Goal: Information Seeking & Learning: Understand process/instructions

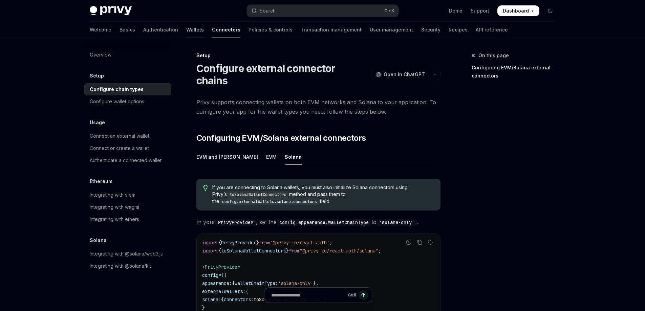
click at [186, 35] on link "Wallets" at bounding box center [195, 30] width 18 height 16
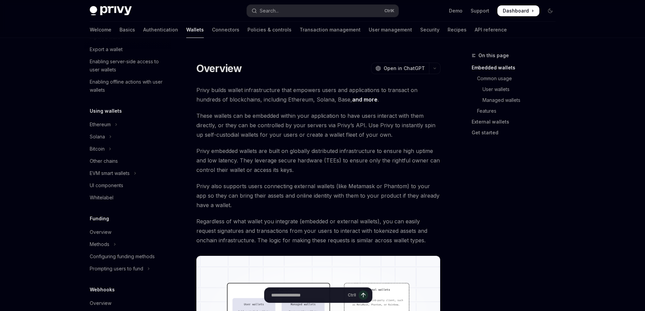
scroll to position [34, 0]
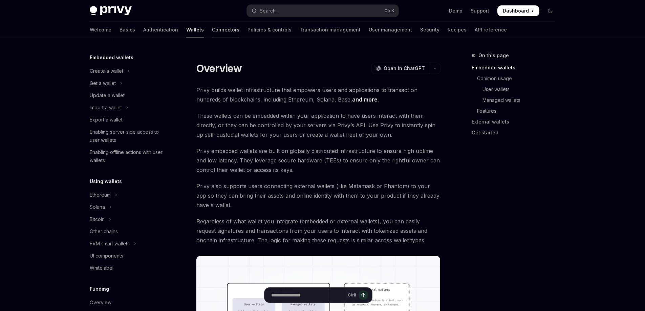
click at [212, 28] on link "Connectors" at bounding box center [225, 30] width 27 height 16
type textarea "*"
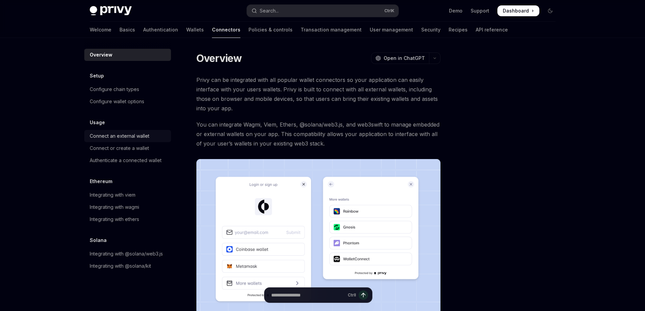
click at [115, 133] on div "Connect an external wallet" at bounding box center [120, 136] width 60 height 8
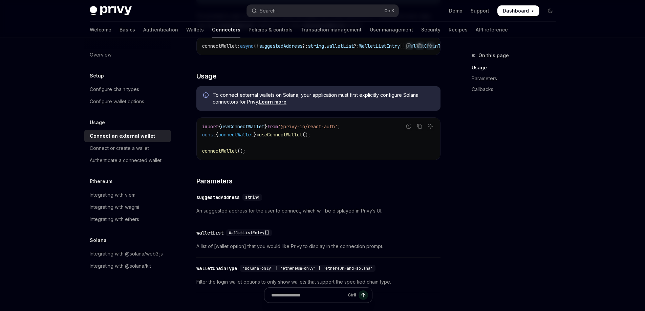
click at [273, 105] on link "Learn more" at bounding box center [272, 102] width 27 height 6
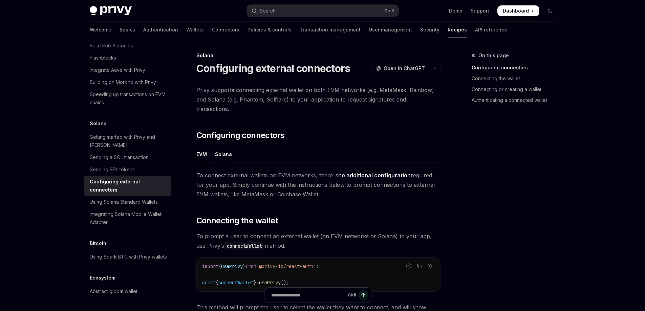
click at [222, 148] on div "Solana" at bounding box center [223, 154] width 17 height 16
type textarea "*"
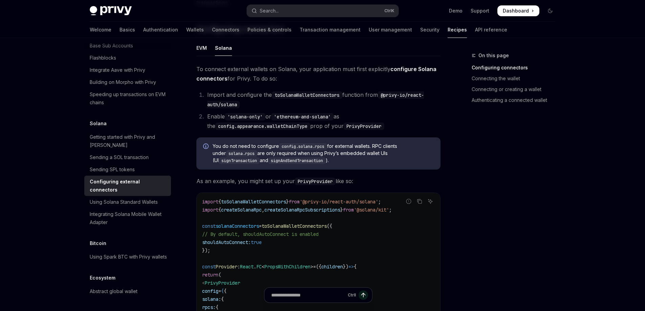
scroll to position [102, 0]
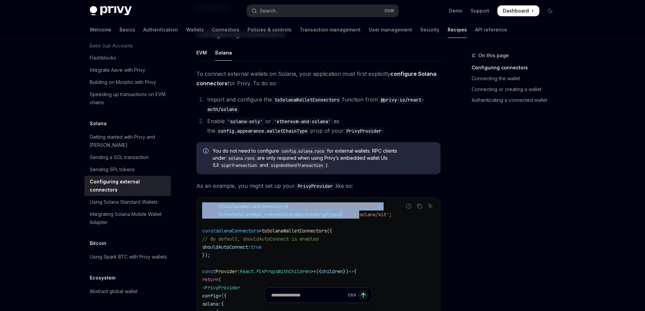
drag, startPoint x: 376, startPoint y: 205, endPoint x: 402, endPoint y: 205, distance: 26.1
click at [402, 213] on div "Report incorrect code" at bounding box center [408, 216] width 48 height 7
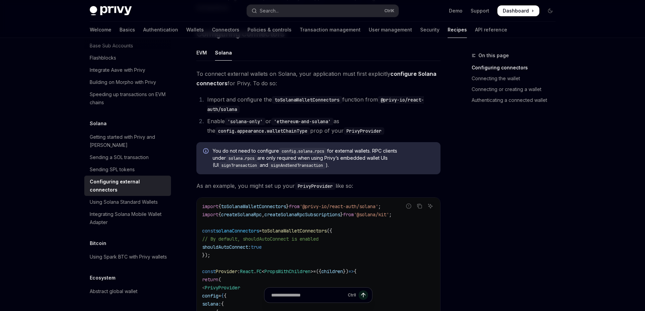
click at [396, 213] on div "Report incorrect code" at bounding box center [408, 216] width 48 height 7
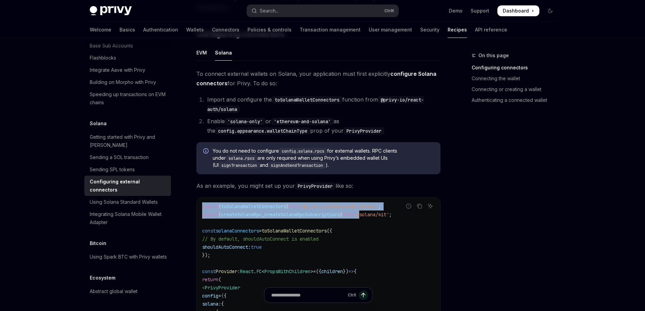
drag, startPoint x: 375, startPoint y: 205, endPoint x: 399, endPoint y: 205, distance: 24.0
click at [401, 213] on div "Report incorrect code" at bounding box center [408, 216] width 48 height 7
click at [402, 213] on div "Report incorrect code" at bounding box center [408, 216] width 48 height 7
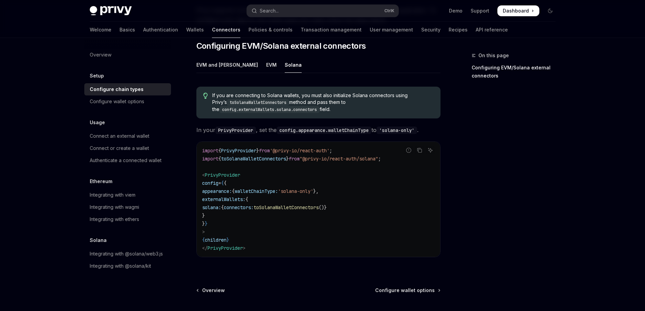
drag, startPoint x: 210, startPoint y: 188, endPoint x: 231, endPoint y: 204, distance: 26.5
click at [231, 204] on code "import { PrivyProvider } from '@privy-io/react-auth' ; import { toSolanaWalletC…" at bounding box center [318, 200] width 232 height 106
click at [565, 102] on div "Overview Setup Configure chain types Configure wallet options Usage Connect an …" at bounding box center [322, 161] width 498 height 431
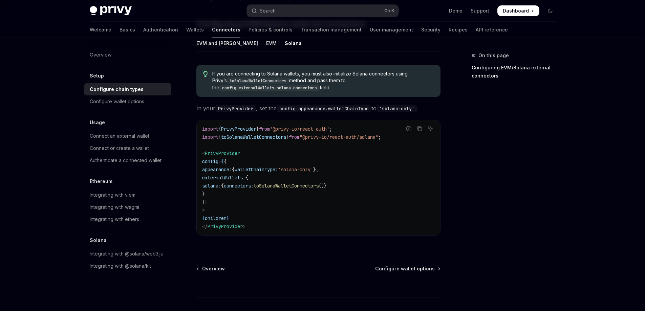
scroll to position [102, 0]
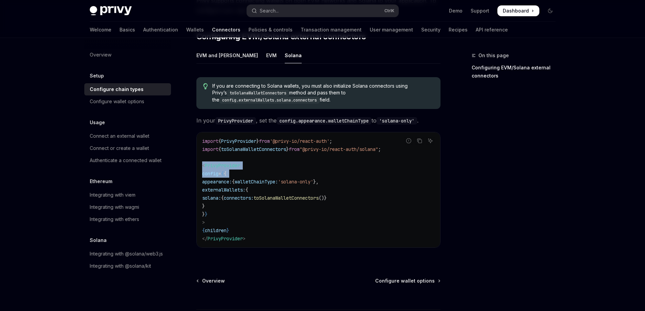
drag, startPoint x: 200, startPoint y: 159, endPoint x: 199, endPoint y: 153, distance: 6.5
click at [199, 153] on div "import { PrivyProvider } from '@privy-io/react-auth' ; import { toSolanaWalletC…" at bounding box center [318, 189] width 243 height 115
click at [239, 163] on code "import { PrivyProvider } from '@privy-io/react-auth' ; import { toSolanaWalletC…" at bounding box center [318, 190] width 232 height 106
click at [218, 205] on code "import { PrivyProvider } from '@privy-io/react-auth' ; import { toSolanaWalletC…" at bounding box center [318, 190] width 232 height 106
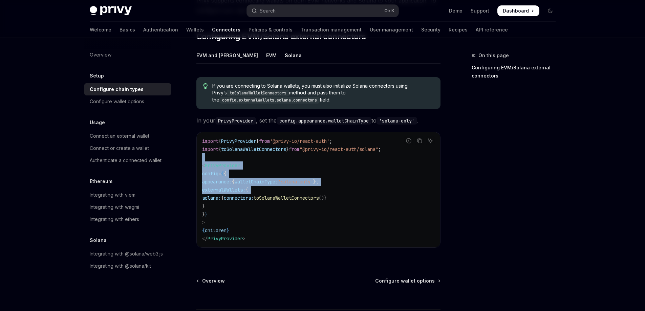
drag, startPoint x: 197, startPoint y: 155, endPoint x: 197, endPoint y: 147, distance: 8.5
click at [197, 147] on div "import { PrivyProvider } from '@privy-io/react-auth' ; import { toSolanaWalletC…" at bounding box center [318, 189] width 243 height 115
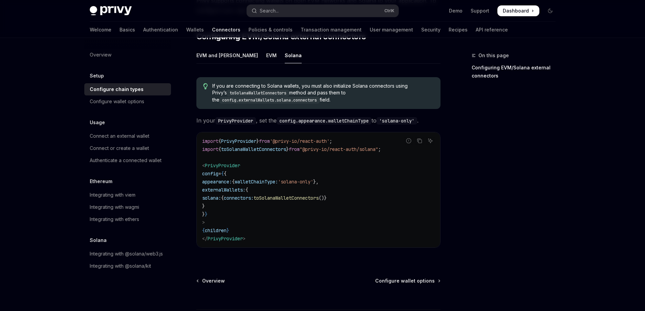
click at [201, 143] on div "import { PrivyProvider } from '@privy-io/react-auth' ; import { toSolanaWalletC…" at bounding box center [318, 189] width 243 height 115
click at [249, 146] on span "toSolanaWalletConnectors" at bounding box center [253, 149] width 65 height 6
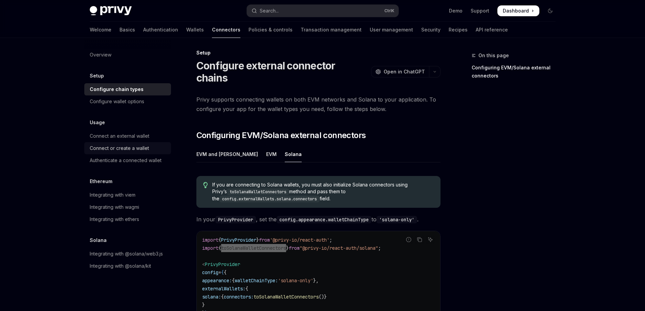
scroll to position [0, 0]
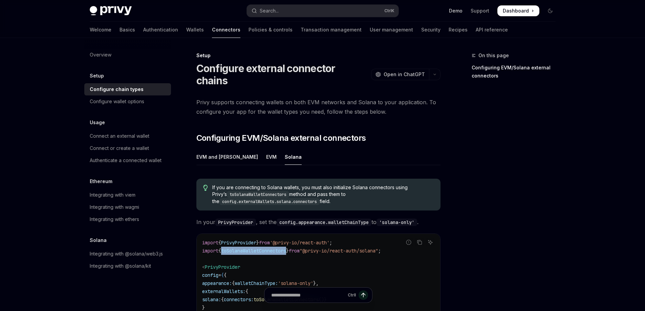
click at [455, 14] on link "Demo" at bounding box center [456, 10] width 14 height 7
click at [108, 51] on div "Overview" at bounding box center [101, 55] width 22 height 8
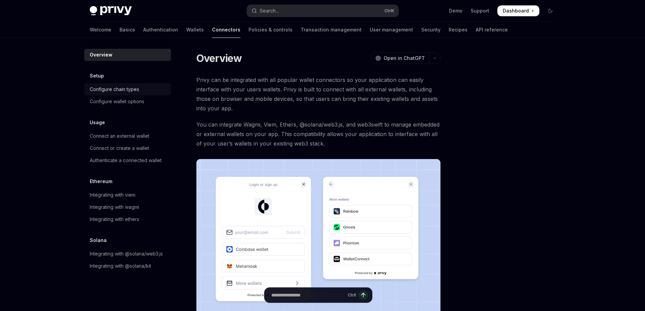
click at [111, 86] on div "Configure chain types" at bounding box center [114, 89] width 49 height 8
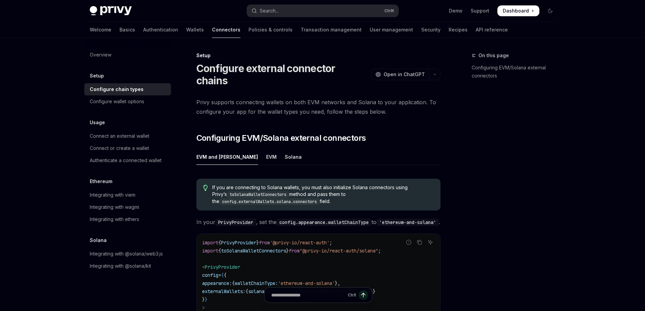
click at [142, 94] on link "Configure chain types" at bounding box center [127, 89] width 87 height 12
click at [285, 149] on div "Solana" at bounding box center [293, 157] width 17 height 16
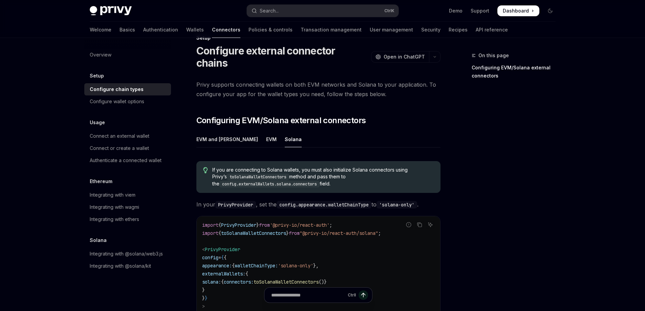
scroll to position [34, 0]
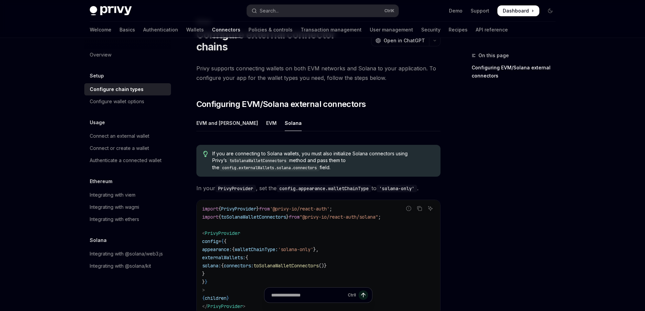
click at [236, 230] on span "PrivyProvider" at bounding box center [222, 233] width 35 height 6
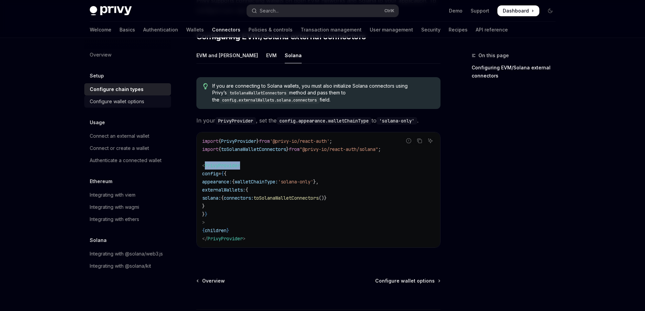
click at [135, 104] on div "Configure wallet options" at bounding box center [117, 101] width 54 height 8
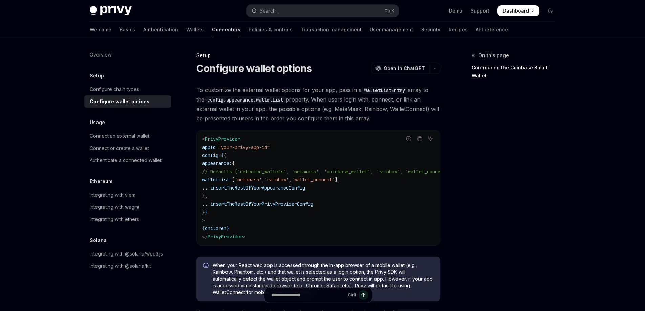
click at [284, 187] on span "insertTheRestOfYourAppearanceConfig" at bounding box center [257, 188] width 95 height 6
click at [232, 180] on span "walletList:" at bounding box center [217, 180] width 30 height 6
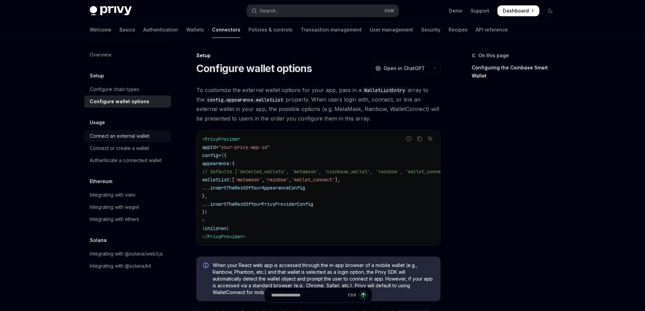
click at [99, 136] on div "Connect an external wallet" at bounding box center [120, 136] width 60 height 8
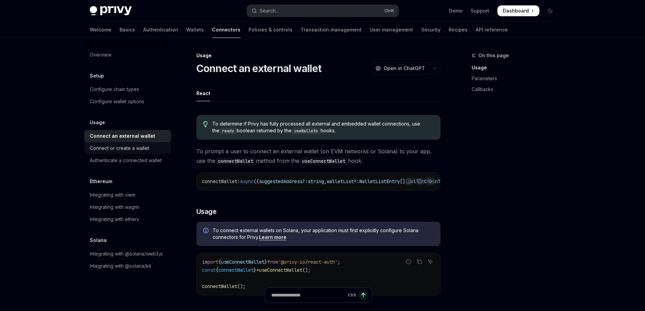
click at [110, 149] on div "Connect or create a wallet" at bounding box center [119, 148] width 59 height 8
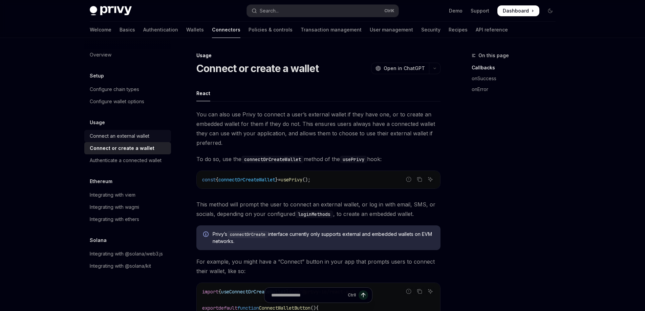
click at [123, 140] on link "Connect an external wallet" at bounding box center [127, 136] width 87 height 12
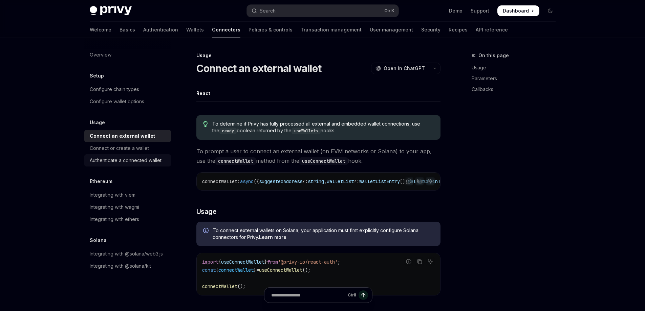
click at [126, 159] on div "Authenticate a connected wallet" at bounding box center [126, 160] width 72 height 8
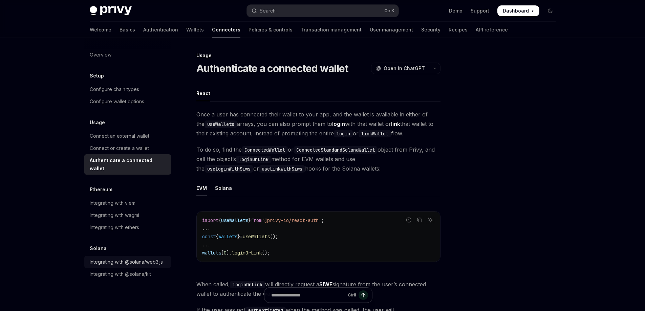
click at [157, 258] on div "Integrating with @solana/web3.js" at bounding box center [126, 262] width 73 height 8
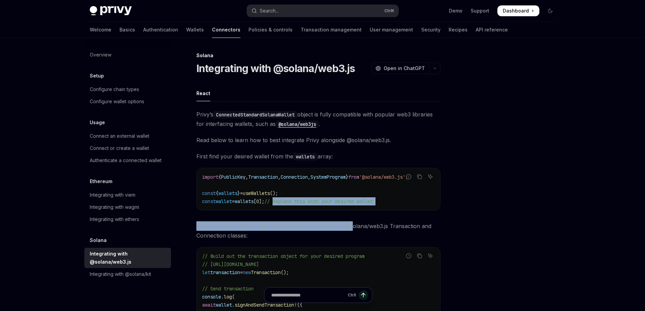
drag, startPoint x: 287, startPoint y: 213, endPoint x: 351, endPoint y: 221, distance: 64.8
click at [351, 221] on div "Privy’s ConnectedStandardSolanaWallet object is fully compatible with popular w…" at bounding box center [318, 254] width 244 height 288
click at [329, 219] on div "Privy’s ConnectedStandardSolanaWallet object is fully compatible with popular w…" at bounding box center [318, 254] width 244 height 288
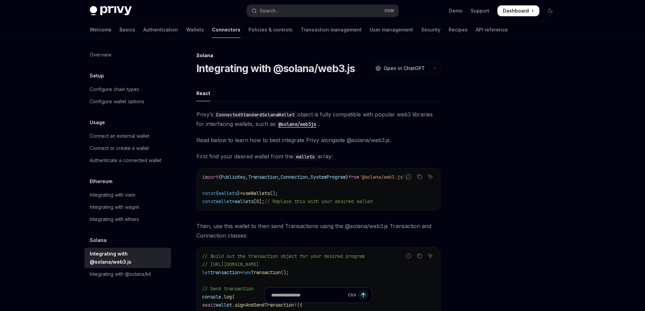
scroll to position [102, 0]
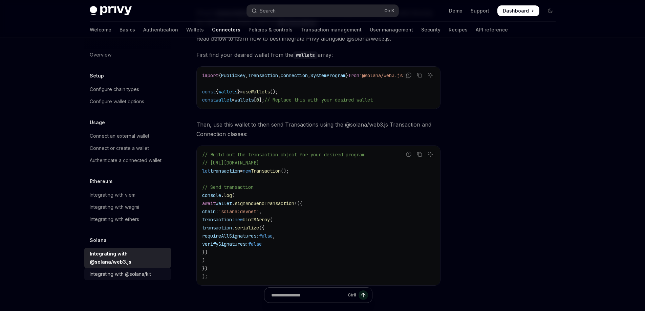
click at [134, 270] on div "Integrating with @solana/kit" at bounding box center [120, 274] width 61 height 8
type textarea "*"
